Goal: Transaction & Acquisition: Purchase product/service

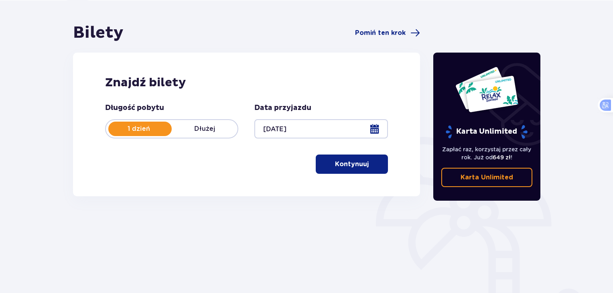
scroll to position [69, 0]
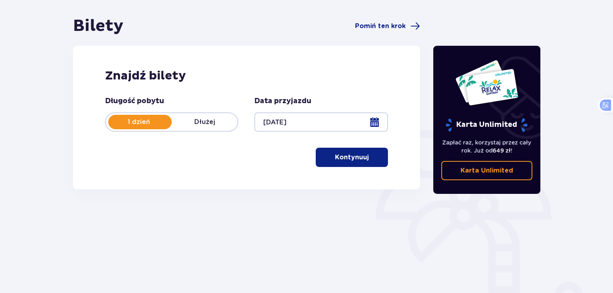
click at [367, 161] on span "button" at bounding box center [371, 158] width 10 height 10
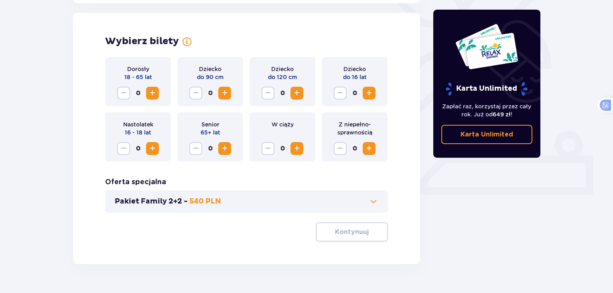
scroll to position [223, 0]
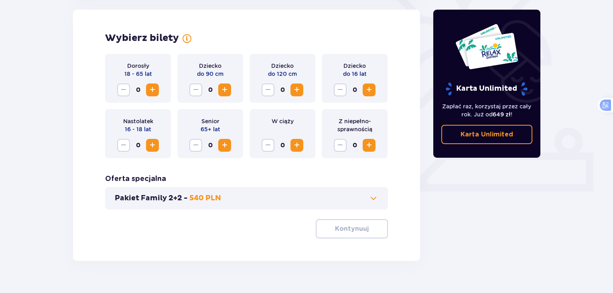
click at [151, 89] on span "Increase" at bounding box center [153, 90] width 10 height 10
click at [345, 226] on p "Kontynuuj" at bounding box center [352, 228] width 34 height 9
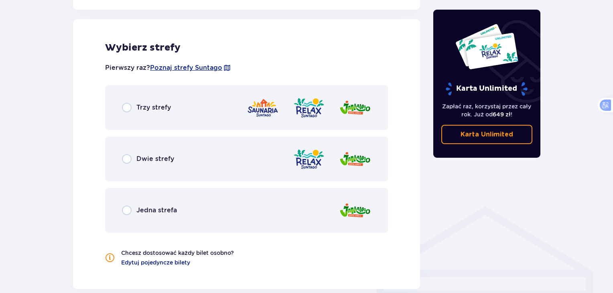
scroll to position [455, 0]
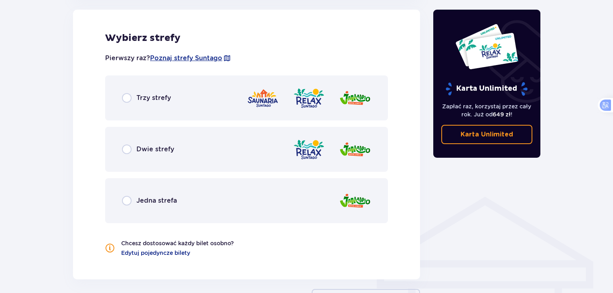
click at [121, 99] on div "Trzy strefy" at bounding box center [246, 97] width 283 height 45
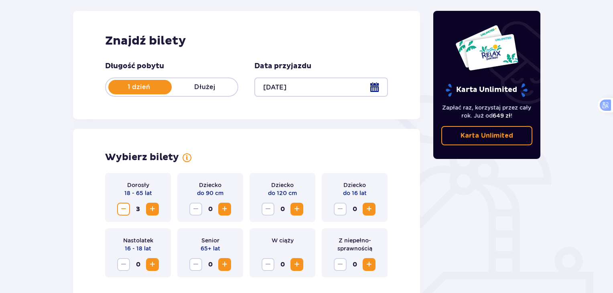
scroll to position [0, 0]
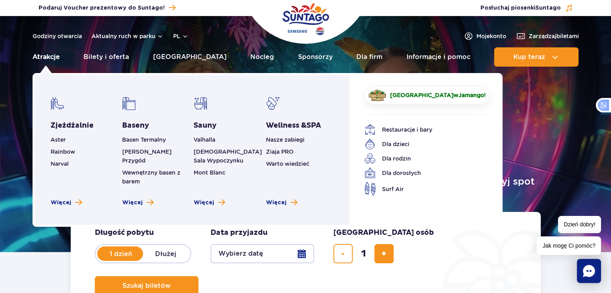
click at [47, 57] on link "Atrakcje" at bounding box center [46, 56] width 27 height 19
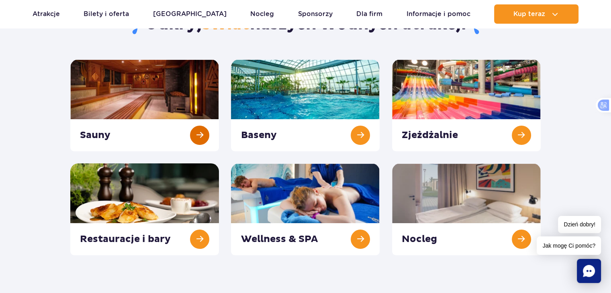
scroll to position [97, 0]
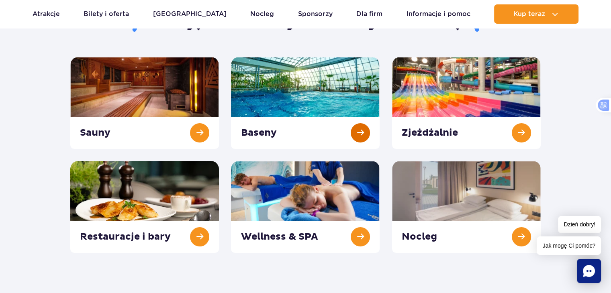
click at [285, 93] on link at bounding box center [305, 103] width 149 height 92
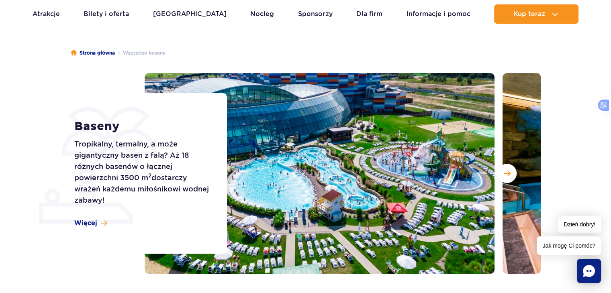
scroll to position [56, 0]
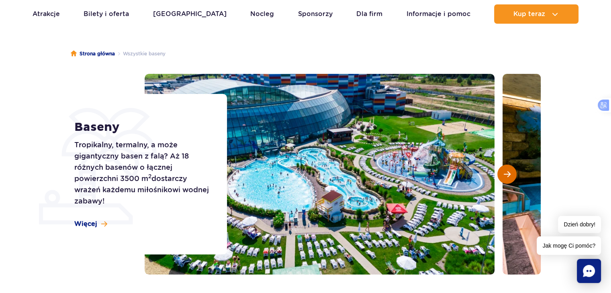
click at [509, 177] on span "Następny slajd" at bounding box center [506, 174] width 7 height 7
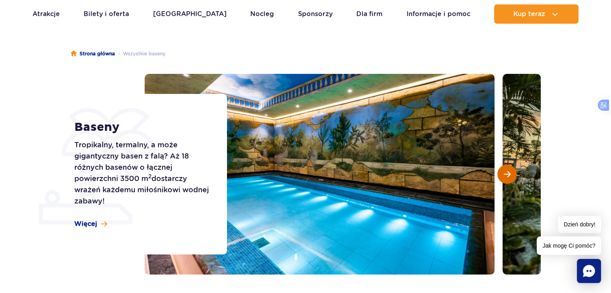
click at [509, 177] on span "Następny slajd" at bounding box center [506, 174] width 7 height 7
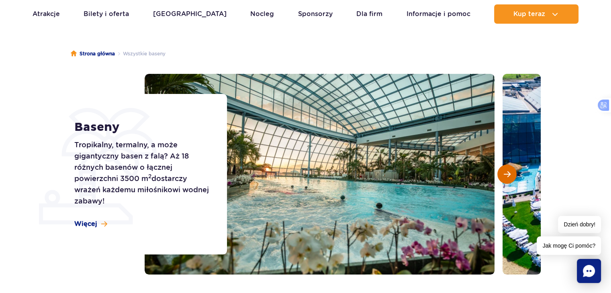
click at [509, 177] on span "Następny slajd" at bounding box center [506, 174] width 7 height 7
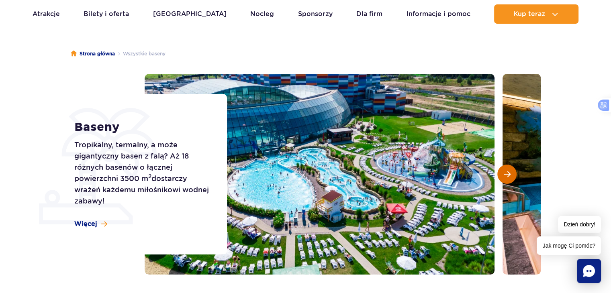
click at [509, 177] on span "Następny slajd" at bounding box center [506, 174] width 7 height 7
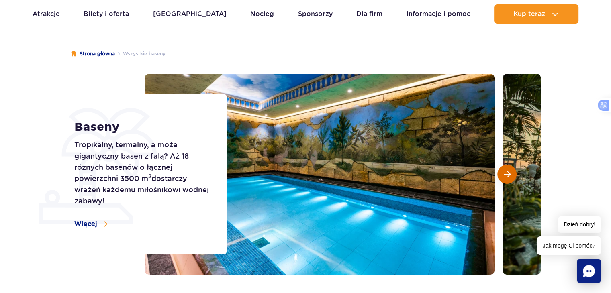
click at [509, 177] on span "Następny slajd" at bounding box center [506, 174] width 7 height 7
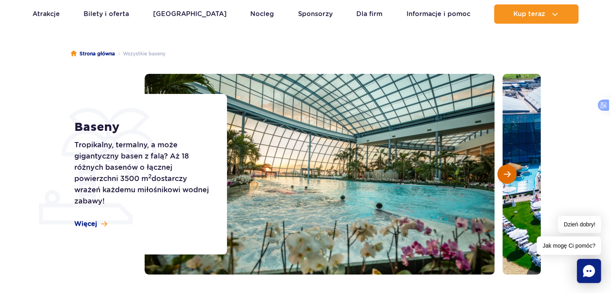
click at [509, 177] on span "Następny slajd" at bounding box center [506, 174] width 7 height 7
